Goal: Task Accomplishment & Management: Use online tool/utility

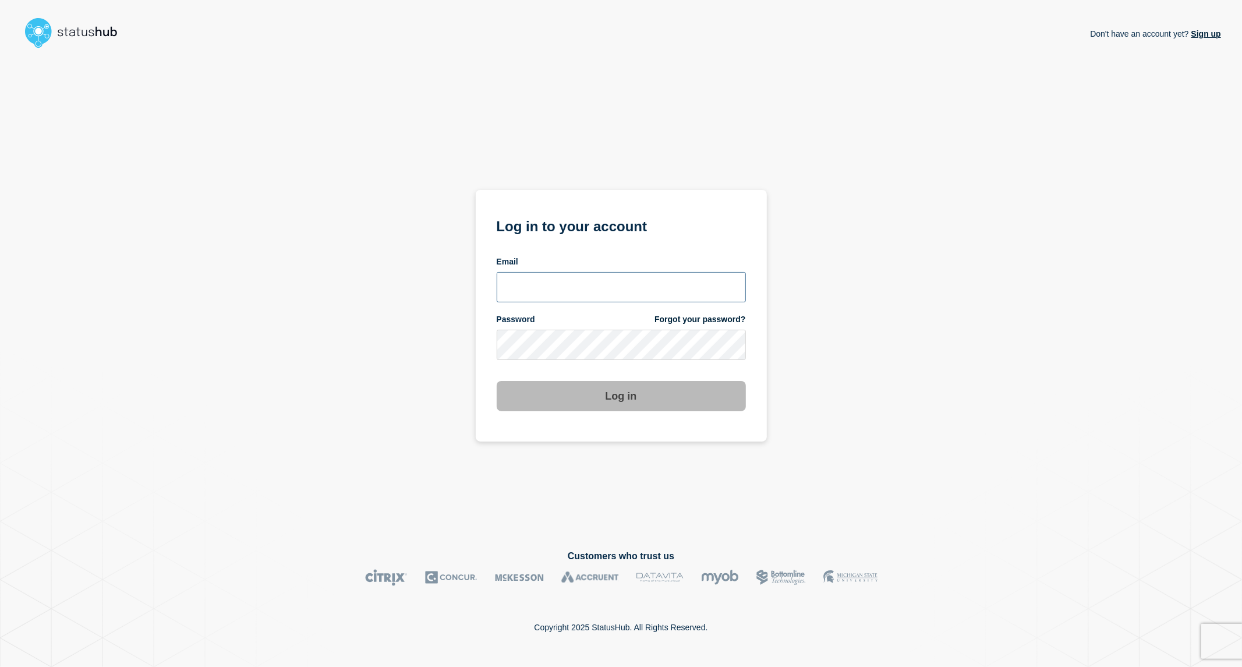
click at [625, 284] on input "email input" at bounding box center [621, 287] width 249 height 30
type input "phuong.tran@ist.com"
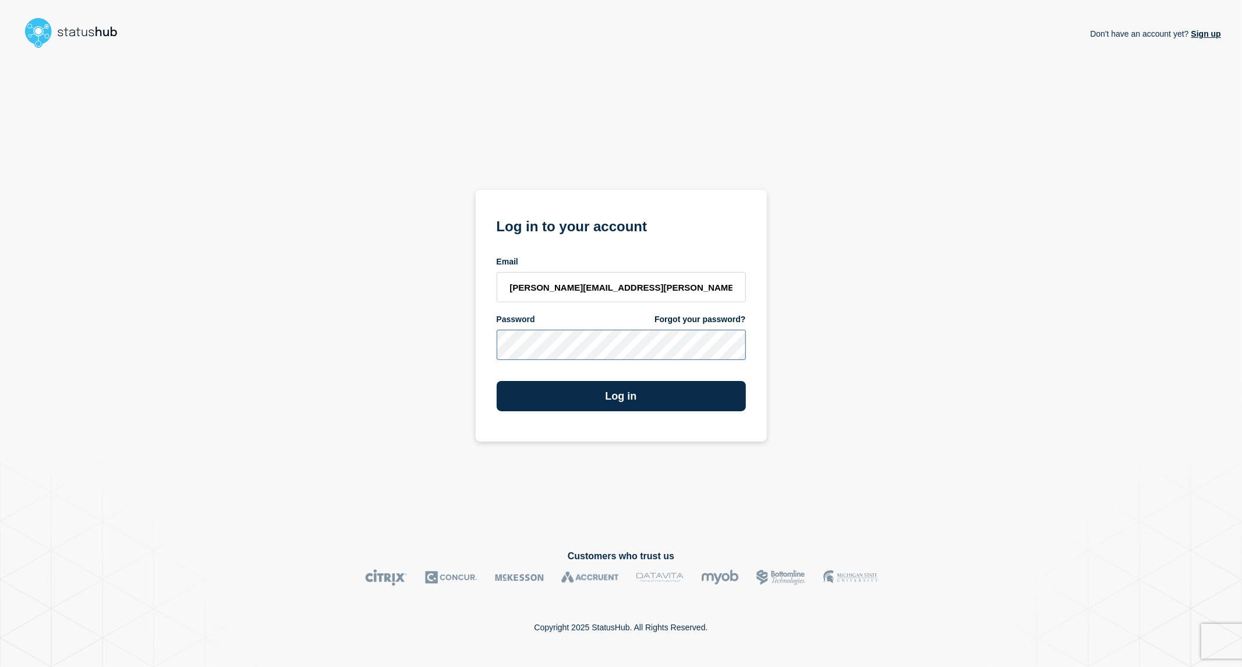
click at [497, 381] on button "Log in" at bounding box center [621, 396] width 249 height 30
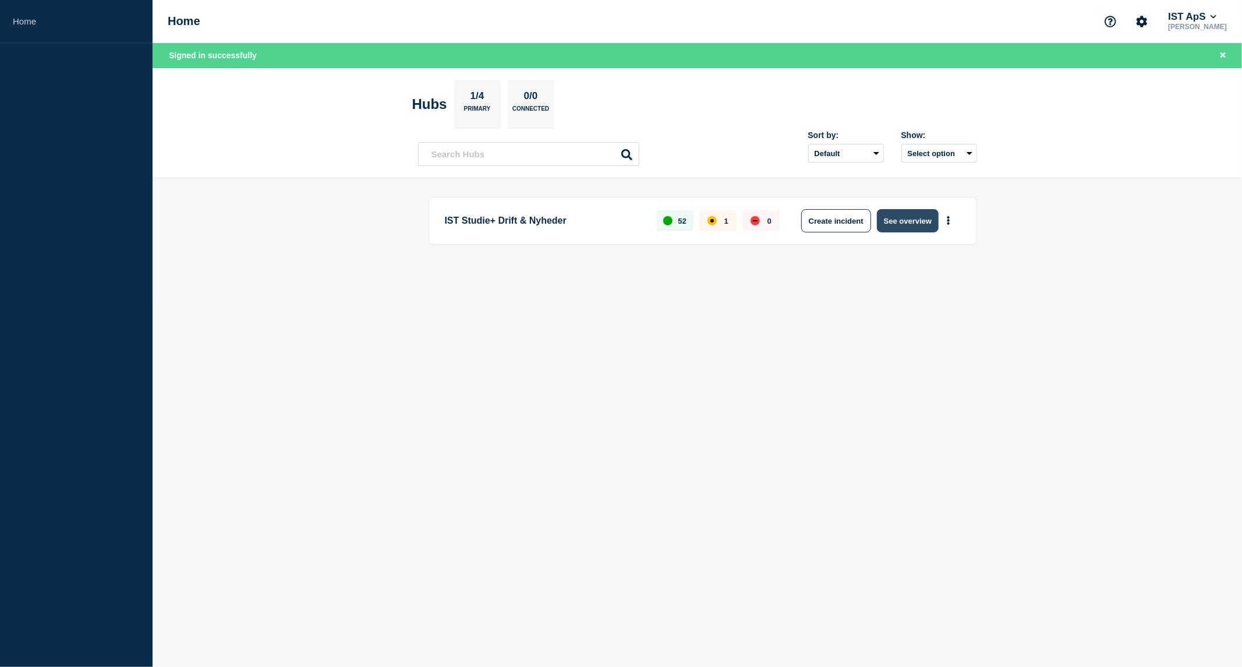
click at [911, 219] on button "See overview" at bounding box center [908, 220] width 62 height 23
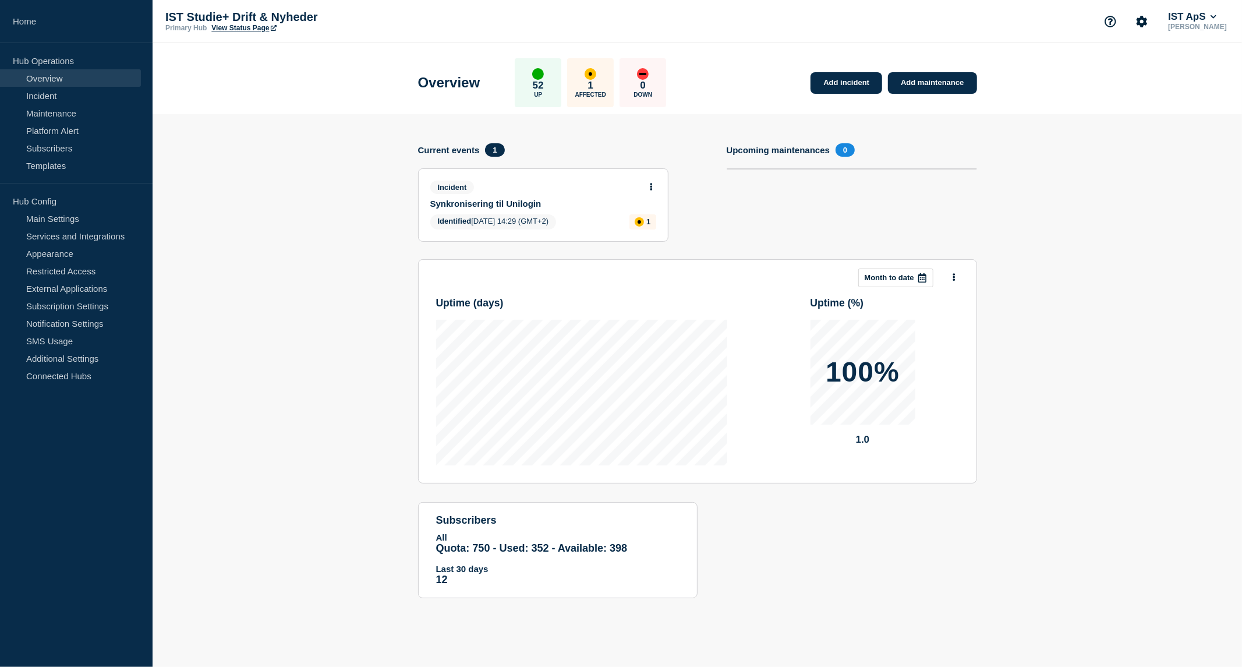
click at [650, 183] on icon at bounding box center [651, 187] width 3 height 8
click at [650, 228] on link "Update incident" at bounding box center [650, 229] width 56 height 9
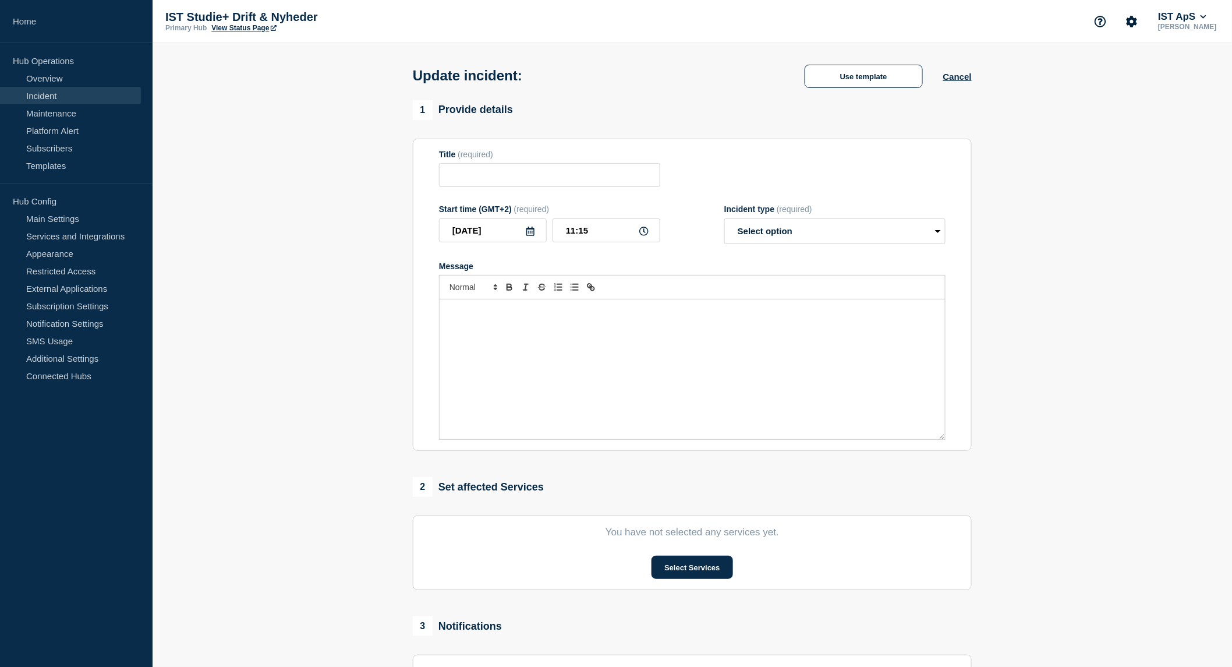
type input "Synkronisering til Unilogin"
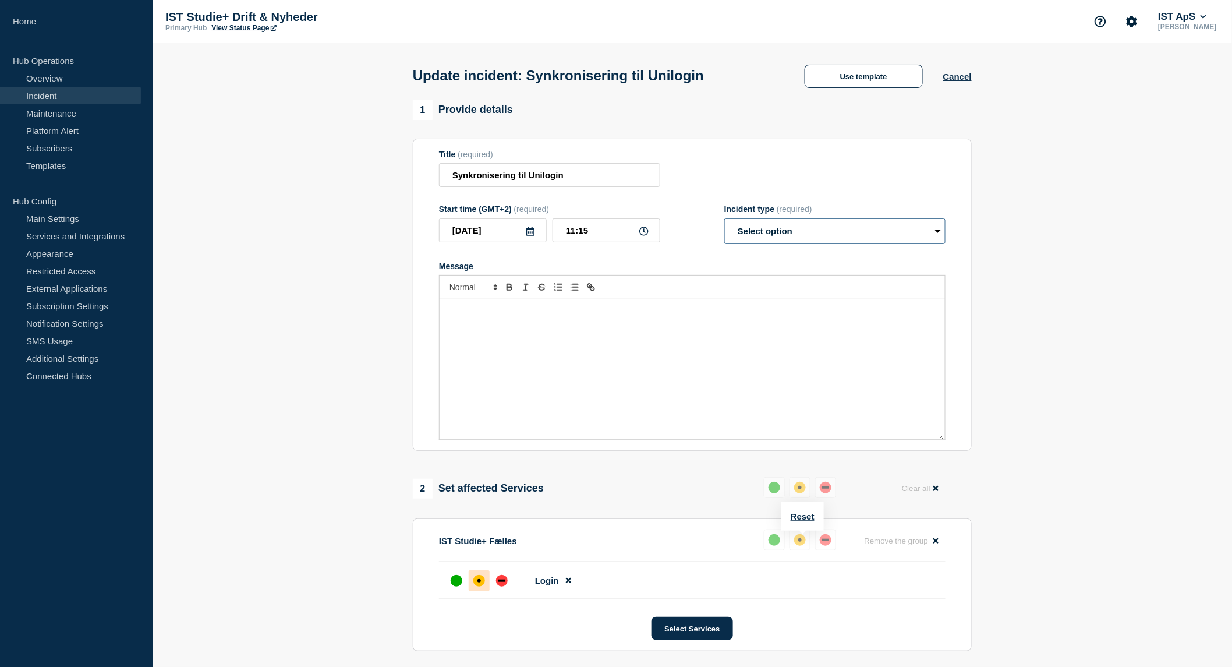
click at [789, 233] on select "Select option Investigating Identified Monitoring Resolved" at bounding box center [834, 231] width 221 height 26
select select "resolved"
click at [724, 221] on select "Select option Investigating Identified Monitoring Resolved" at bounding box center [834, 231] width 221 height 26
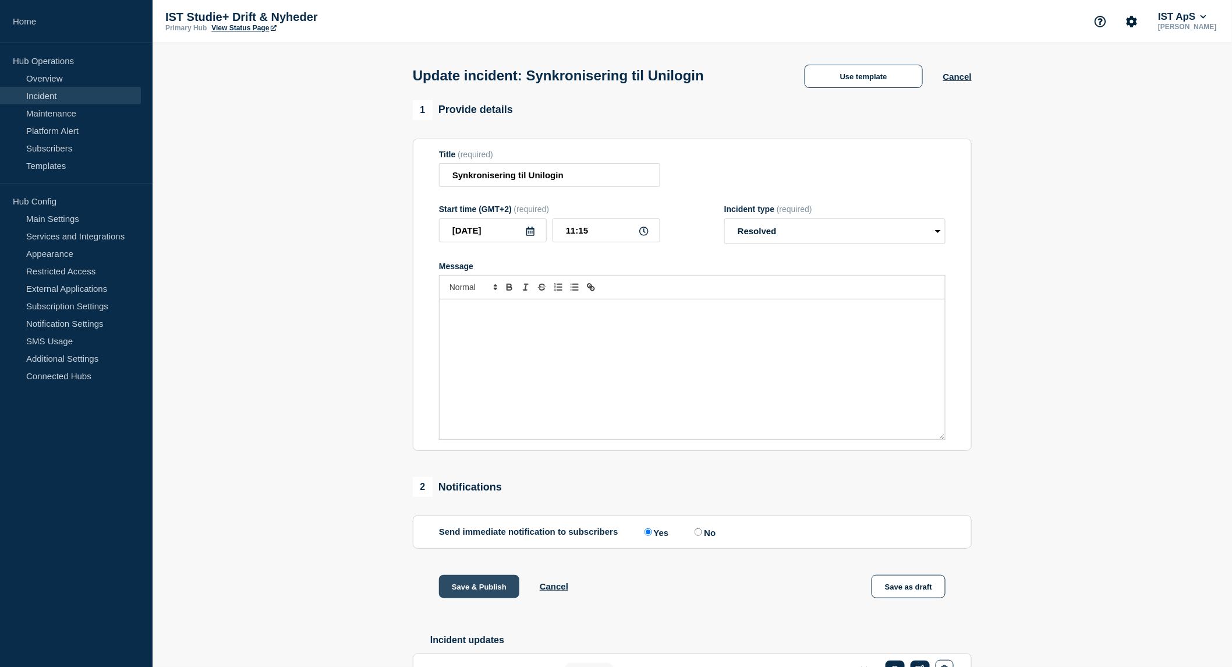
click at [461, 585] on button "Save & Publish" at bounding box center [479, 586] width 80 height 23
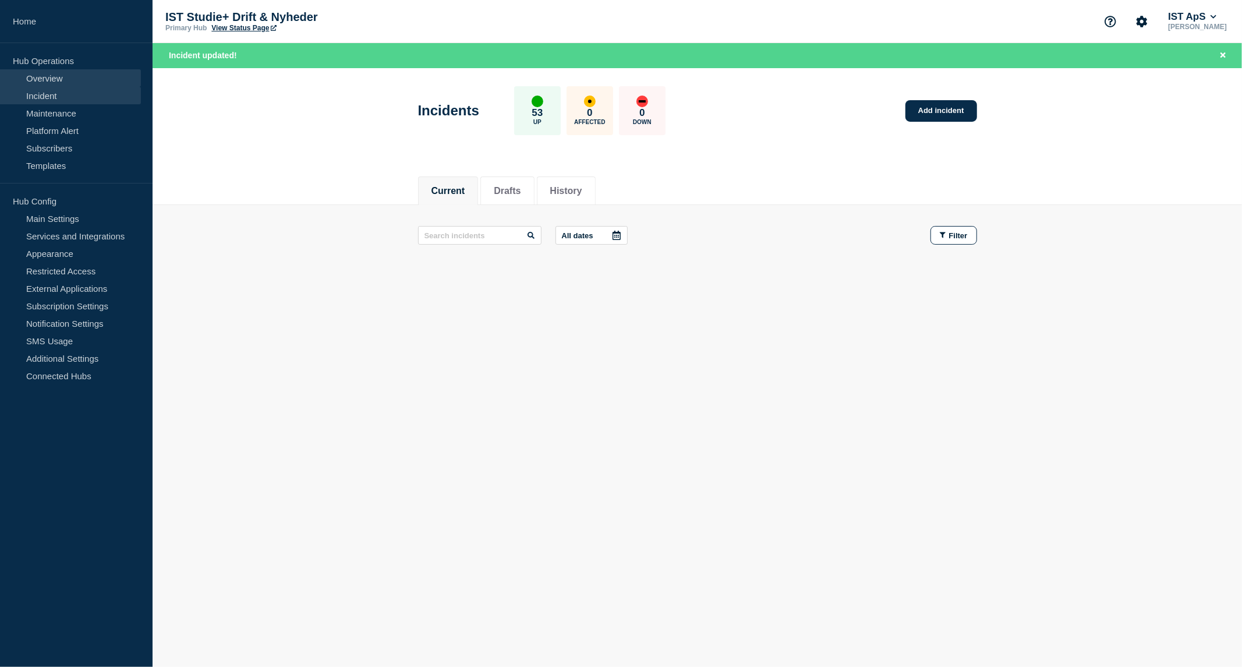
click at [43, 72] on link "Overview" at bounding box center [70, 77] width 141 height 17
